Goal: Task Accomplishment & Management: Manage account settings

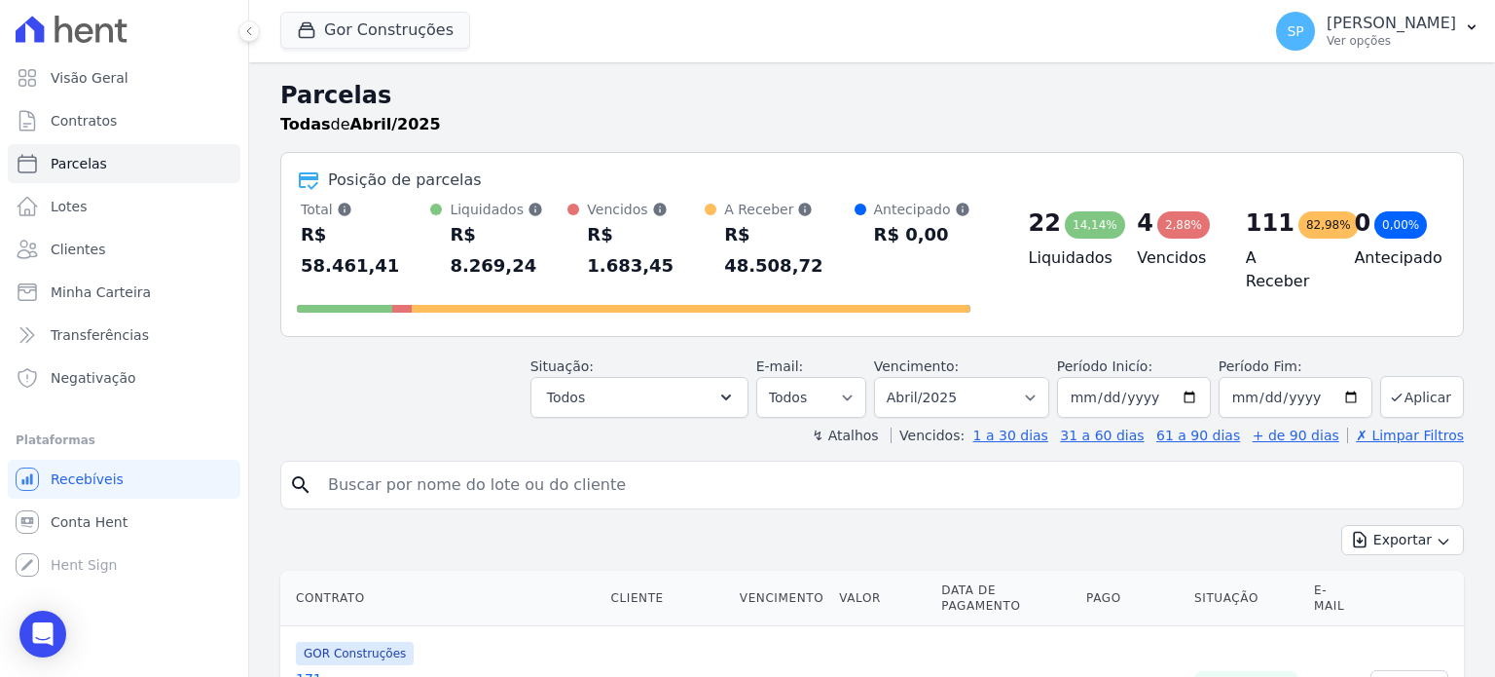
select select
click at [498, 465] on input "search" at bounding box center [885, 484] width 1139 height 39
type input "[PERSON_NAME]"
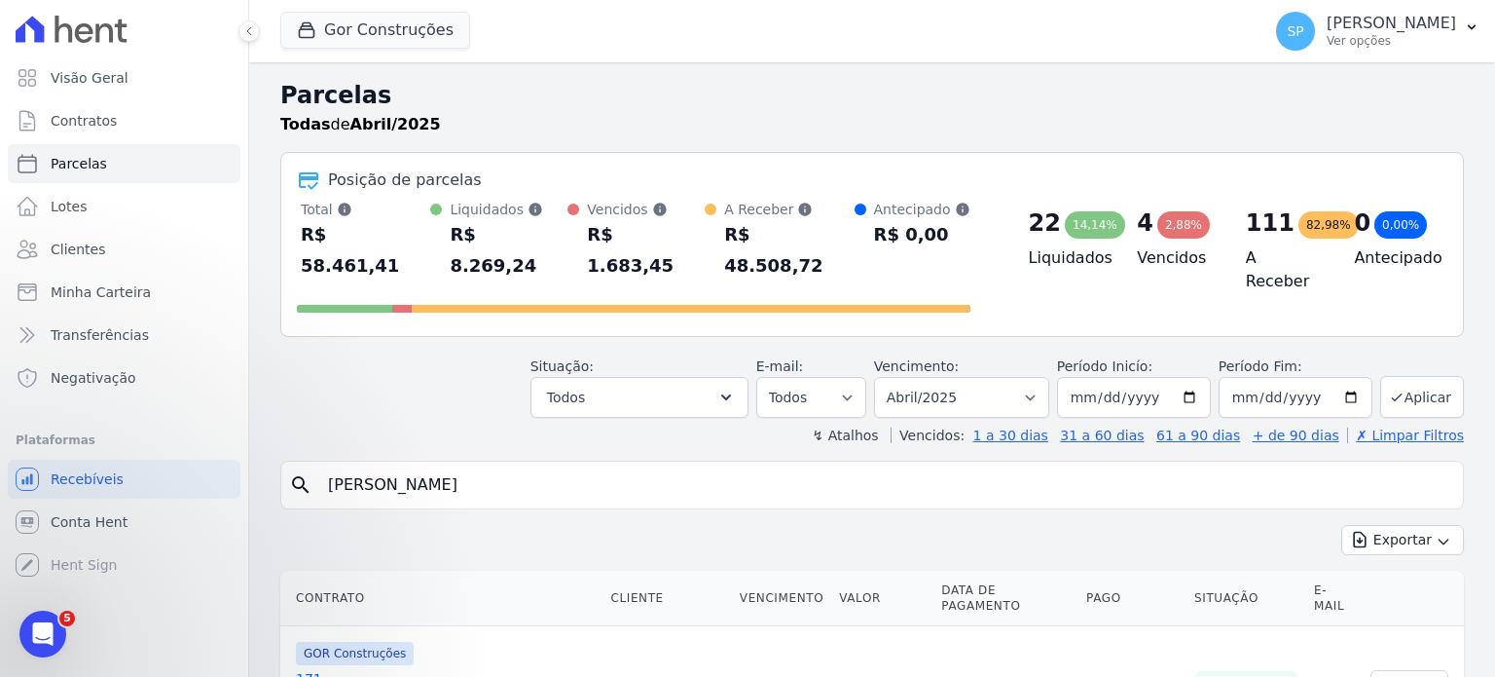
select select
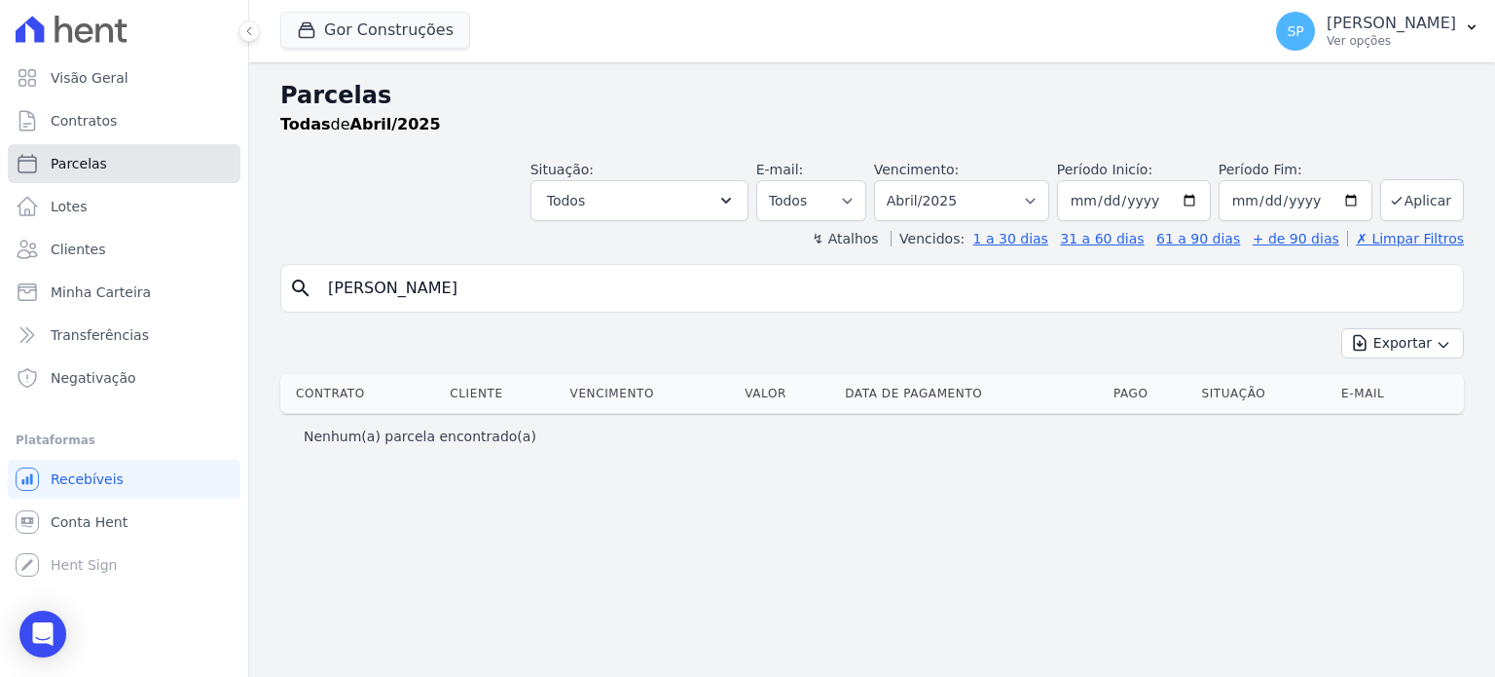
click at [102, 164] on link "Parcelas" at bounding box center [124, 163] width 233 height 39
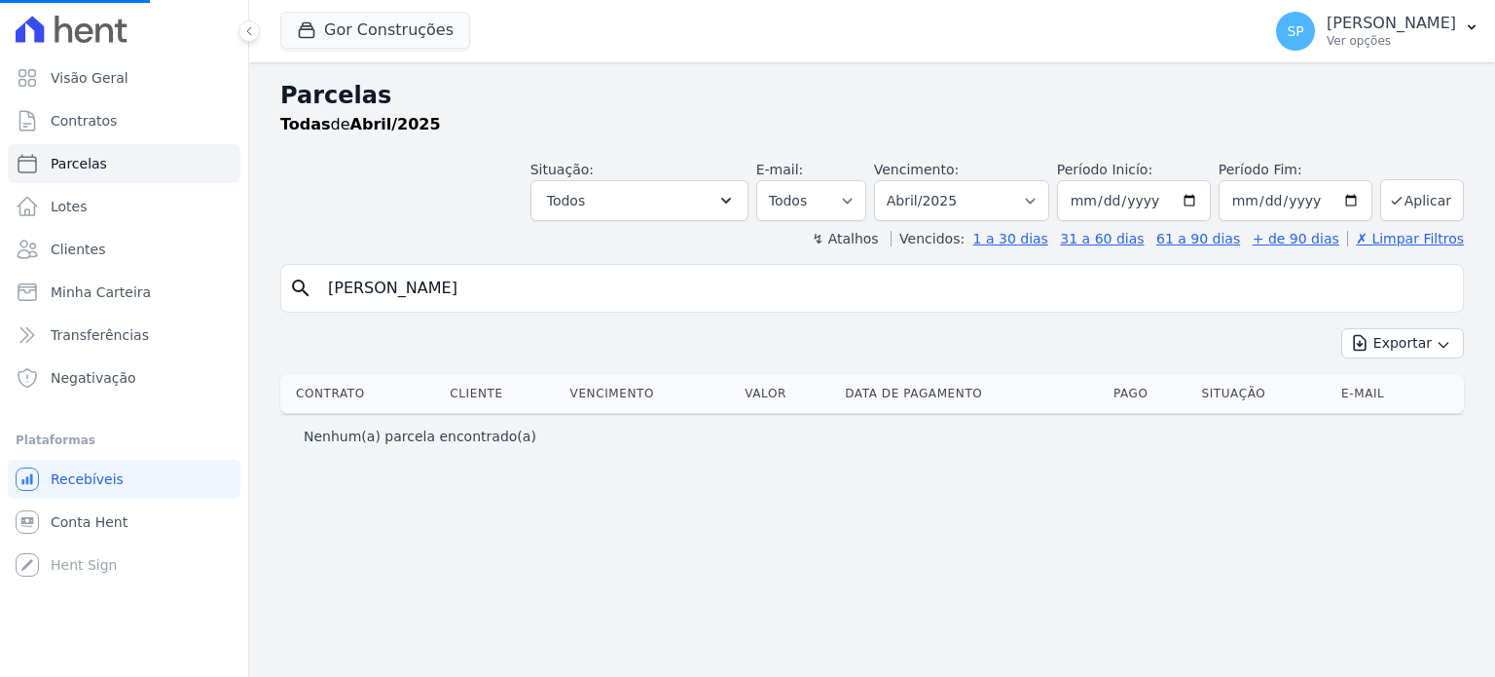
select select
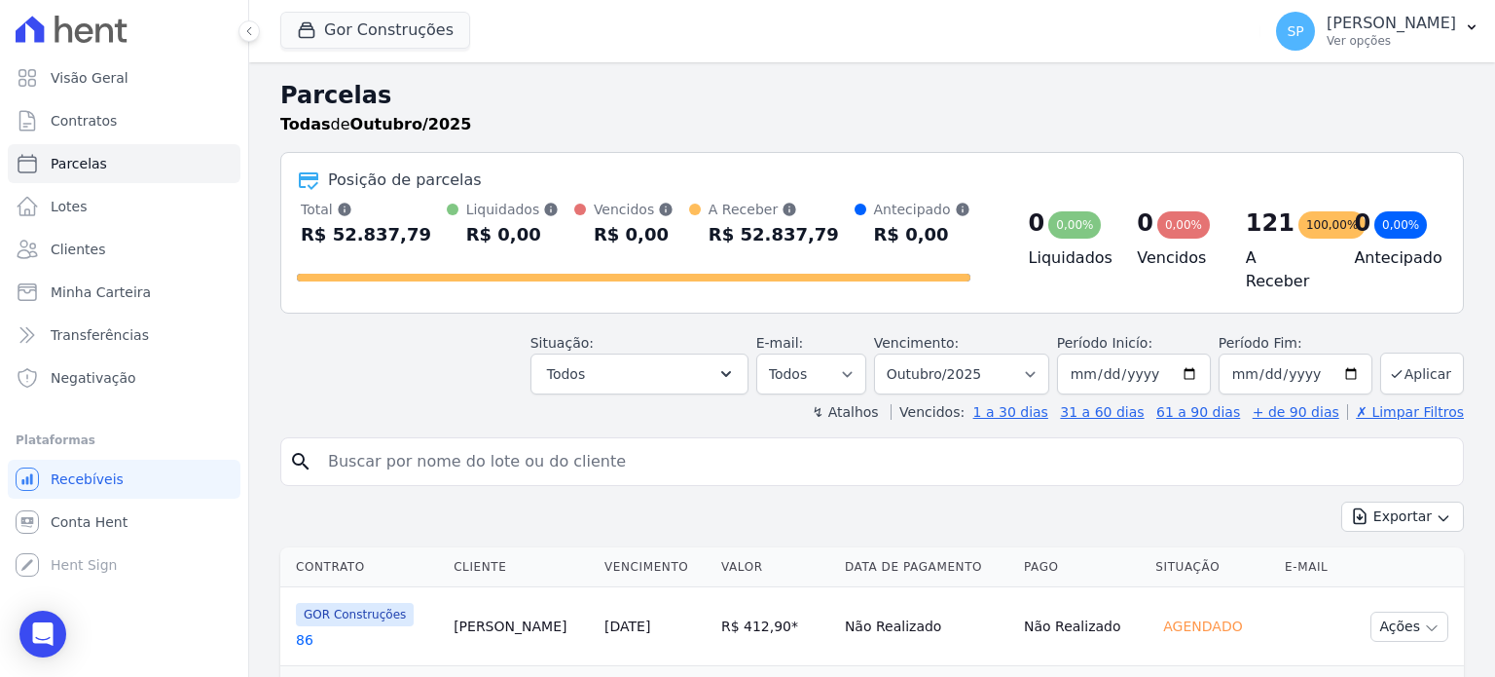
click at [563, 470] on input "search" at bounding box center [885, 461] width 1139 height 39
type input "[PERSON_NAME]"
select select
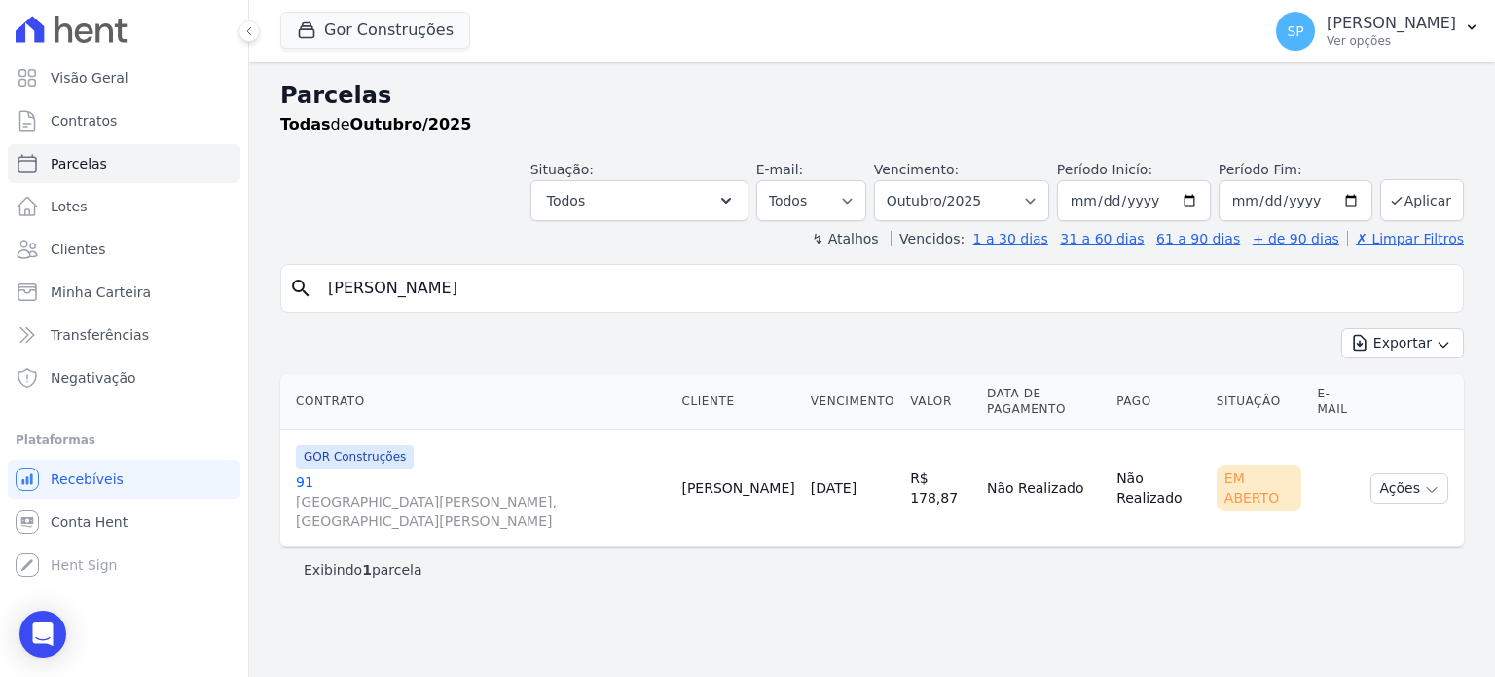
click at [301, 472] on link "[GEOGRAPHIC_DATA][PERSON_NAME], [GEOGRAPHIC_DATA][PERSON_NAME]" at bounding box center [481, 501] width 370 height 58
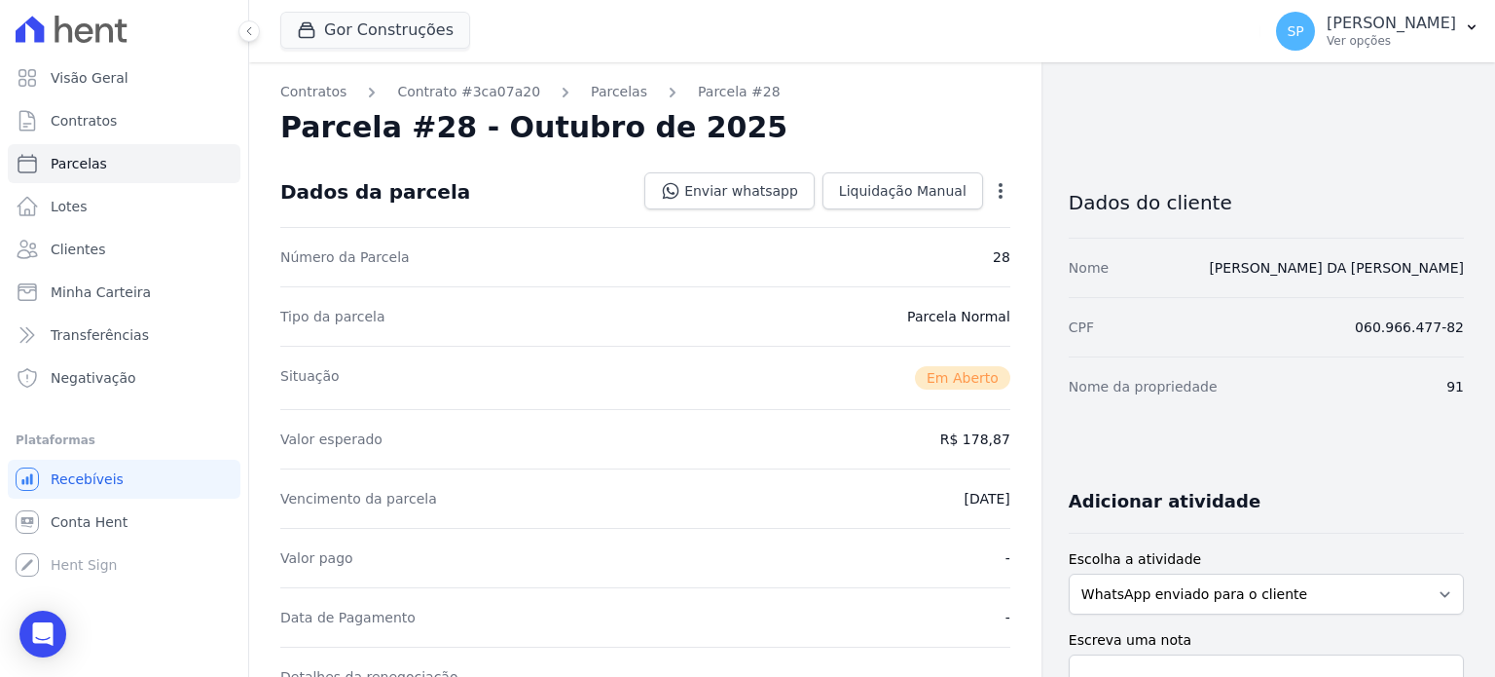
click at [991, 187] on icon "button" at bounding box center [1000, 190] width 19 height 19
click at [870, 214] on link "Alterar" at bounding box center [916, 217] width 171 height 35
click at [963, 433] on dd "R$ 178,87" at bounding box center [975, 436] width 70 height 19
click at [762, 174] on div "Dados da parcela Cancelar [GEOGRAPHIC_DATA]" at bounding box center [645, 191] width 730 height 68
